Goal: Navigation & Orientation: Find specific page/section

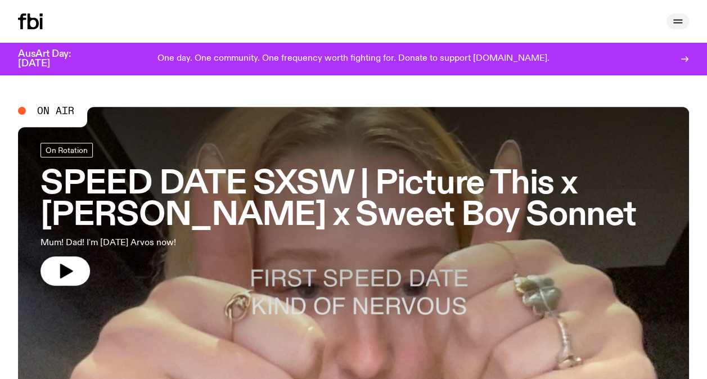
click at [673, 21] on icon "button" at bounding box center [678, 22] width 14 height 14
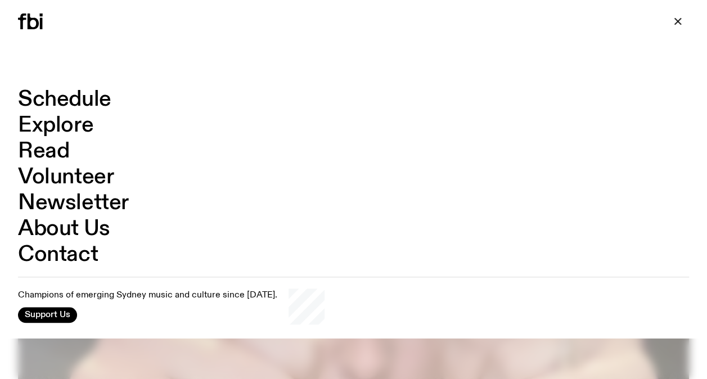
click at [50, 122] on link "Explore" at bounding box center [55, 125] width 75 height 21
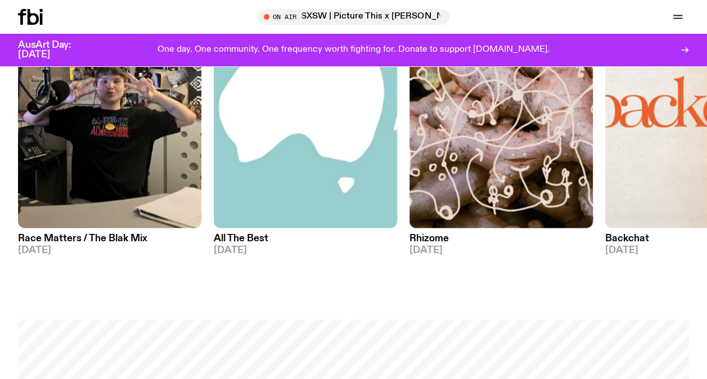
scroll to position [1129, 0]
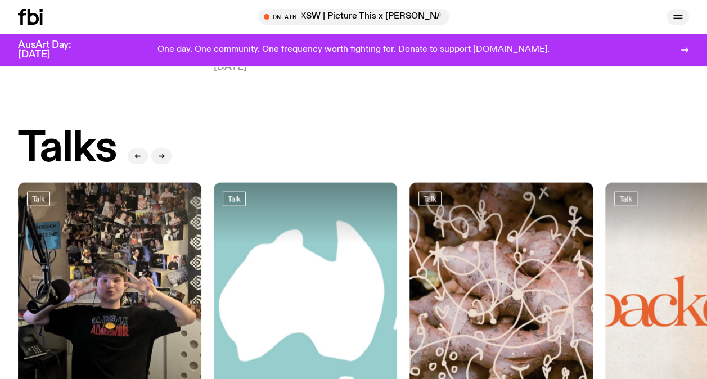
click at [674, 21] on icon "button" at bounding box center [678, 17] width 14 height 14
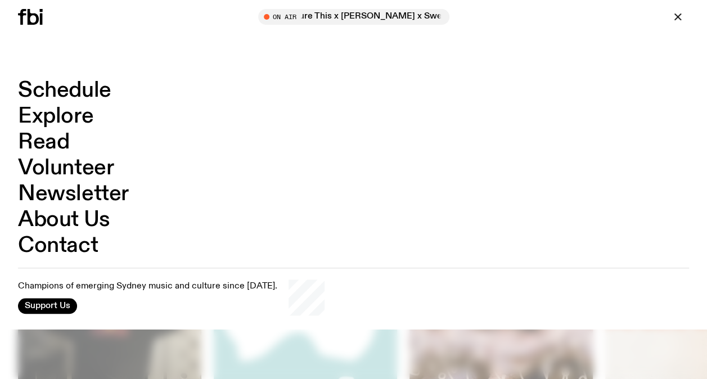
click at [199, 353] on div at bounding box center [353, 189] width 707 height 379
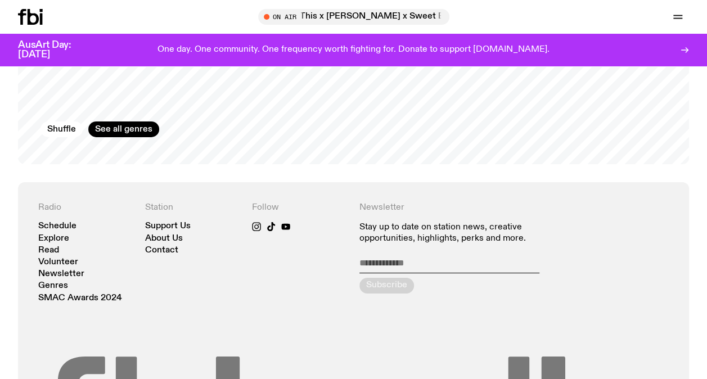
scroll to position [2029, 0]
